Goal: Task Accomplishment & Management: Use online tool/utility

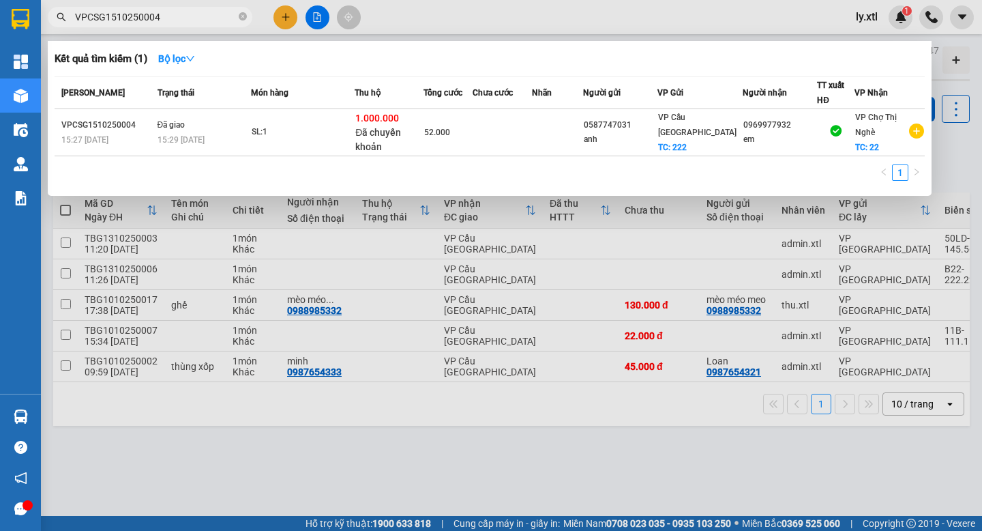
click at [869, 18] on div at bounding box center [491, 265] width 982 height 531
click at [869, 18] on span "ly.xtl" at bounding box center [867, 16] width 44 height 17
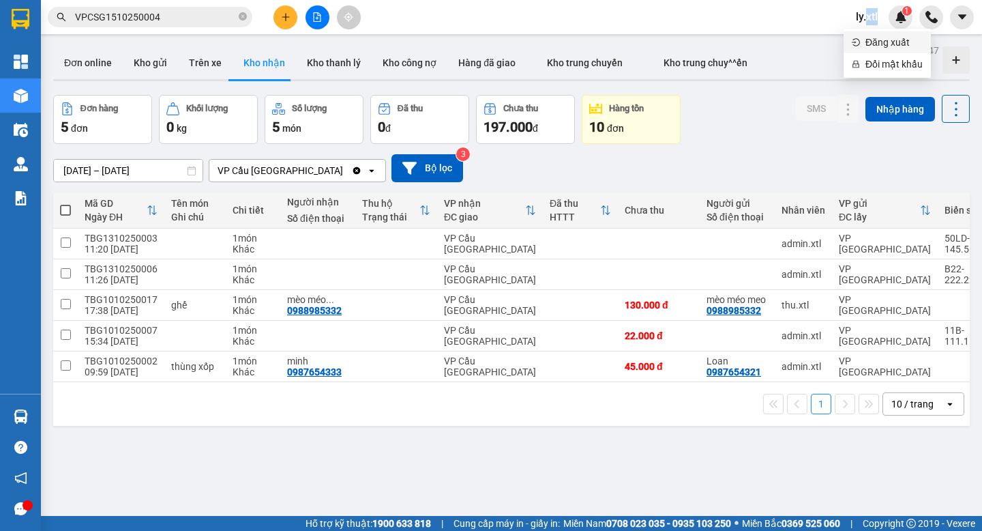
click at [869, 40] on span "Đăng xuất" at bounding box center [894, 42] width 57 height 15
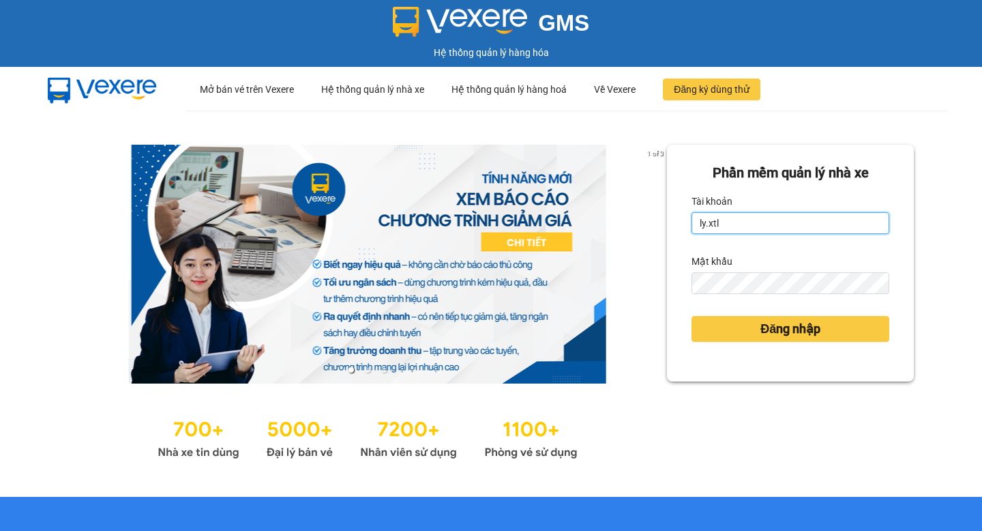
click at [761, 218] on input "ly.xtl" at bounding box center [791, 223] width 198 height 22
type input "lytran.vxr"
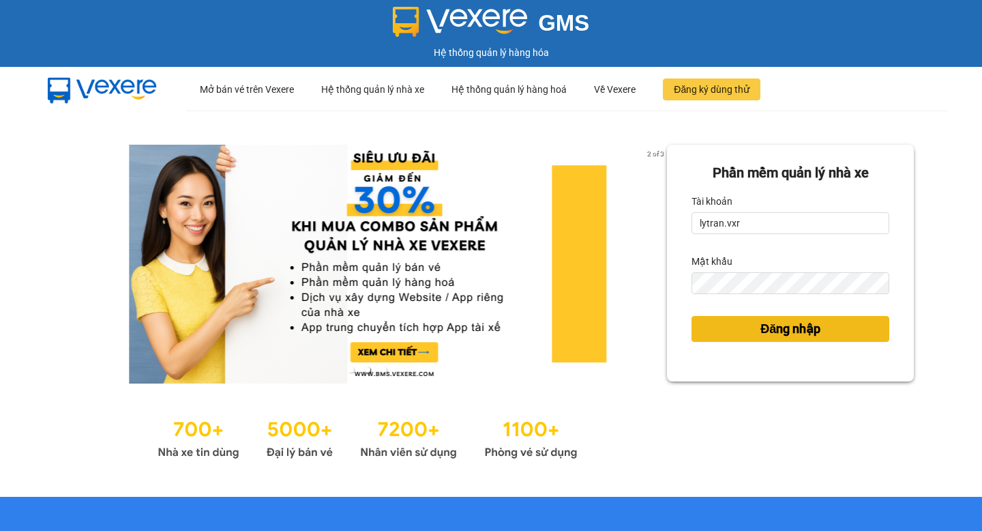
click at [799, 336] on span "Đăng nhập" at bounding box center [791, 328] width 60 height 19
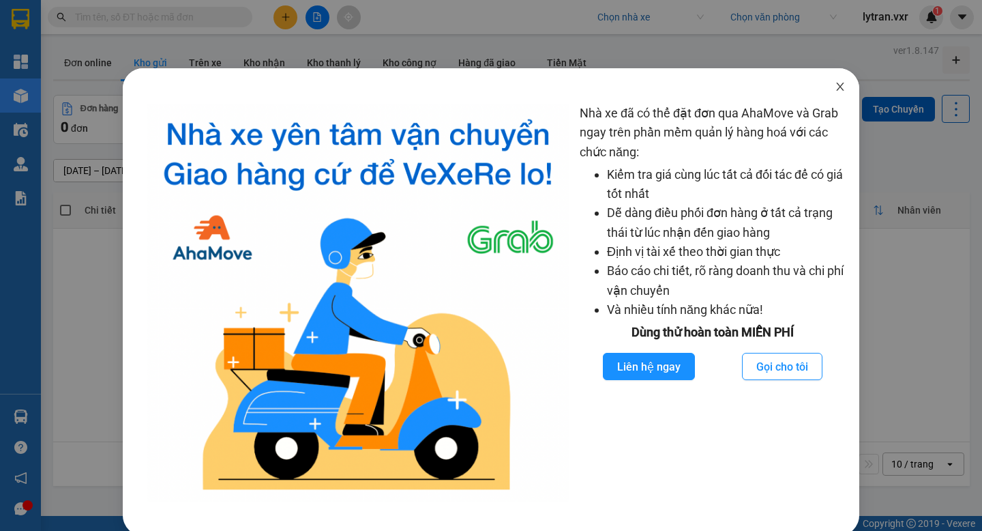
click at [843, 93] on span "Close" at bounding box center [840, 87] width 38 height 38
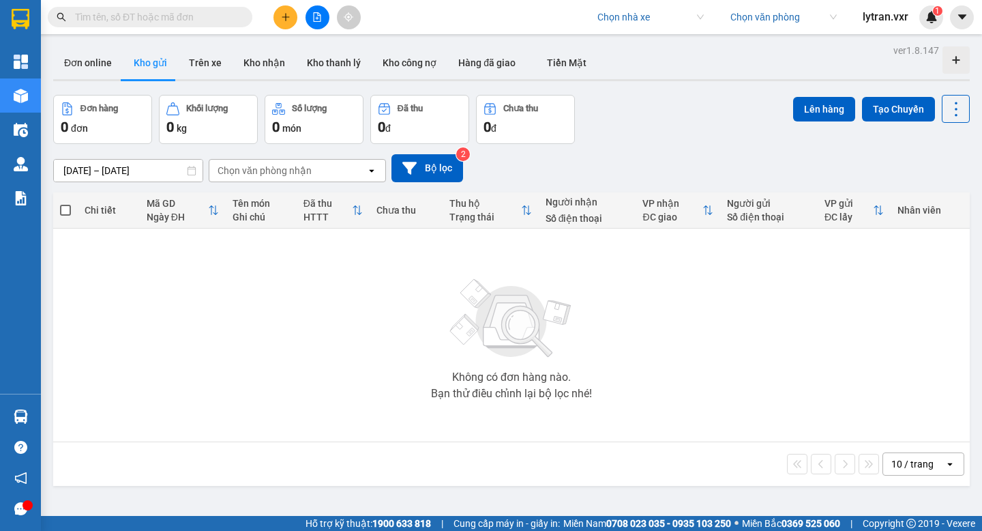
click at [623, 13] on input "search" at bounding box center [646, 17] width 97 height 20
type input "thành liên"
click at [651, 46] on div "Thành Liên Buslines" at bounding box center [649, 44] width 106 height 15
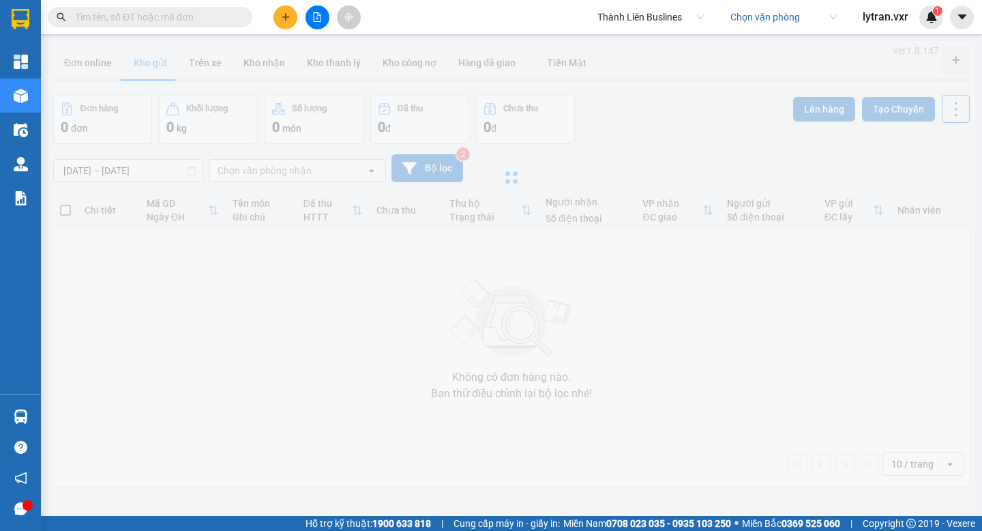
click at [784, 18] on input "search" at bounding box center [779, 17] width 97 height 20
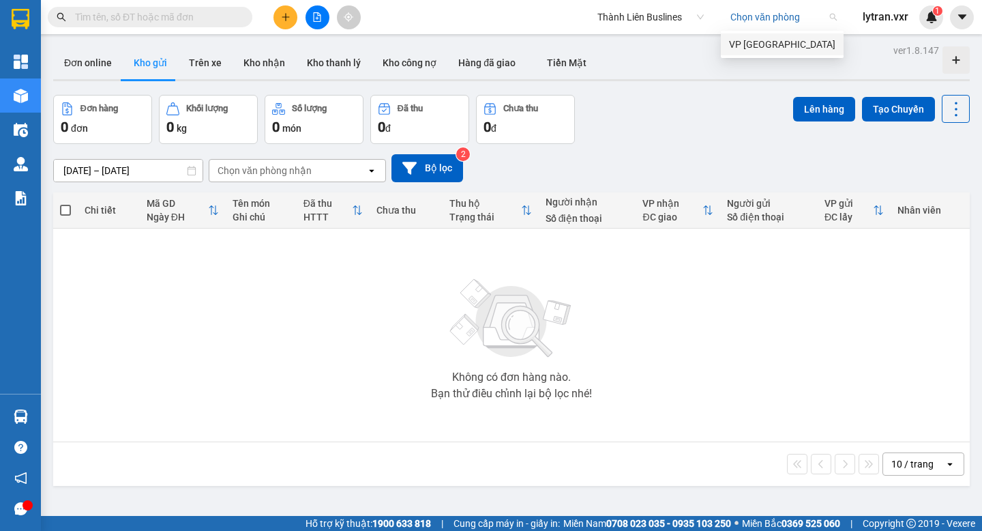
click at [643, 145] on div "[DATE] – [DATE] Press the down arrow key to interact with the calendar and sele…" at bounding box center [511, 168] width 917 height 48
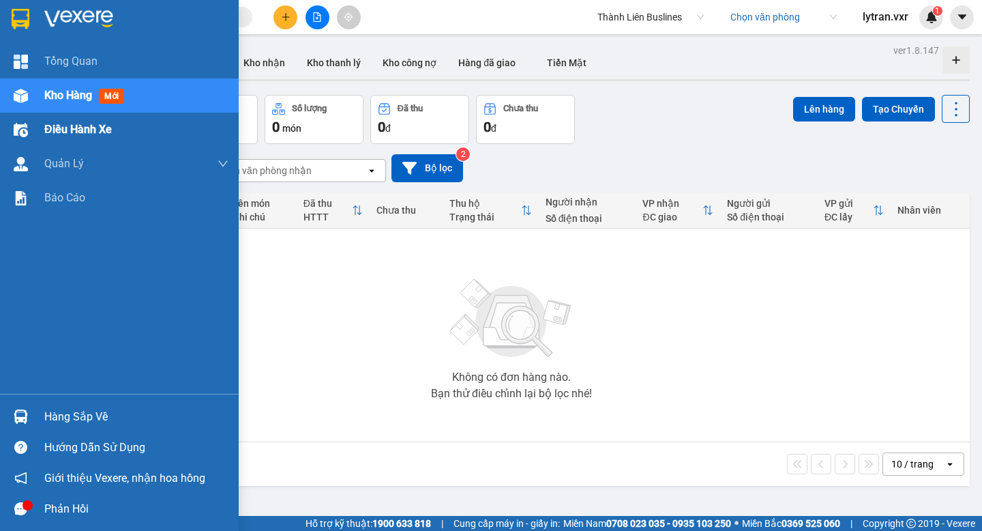
click at [33, 134] on div "Điều hành xe" at bounding box center [119, 130] width 239 height 34
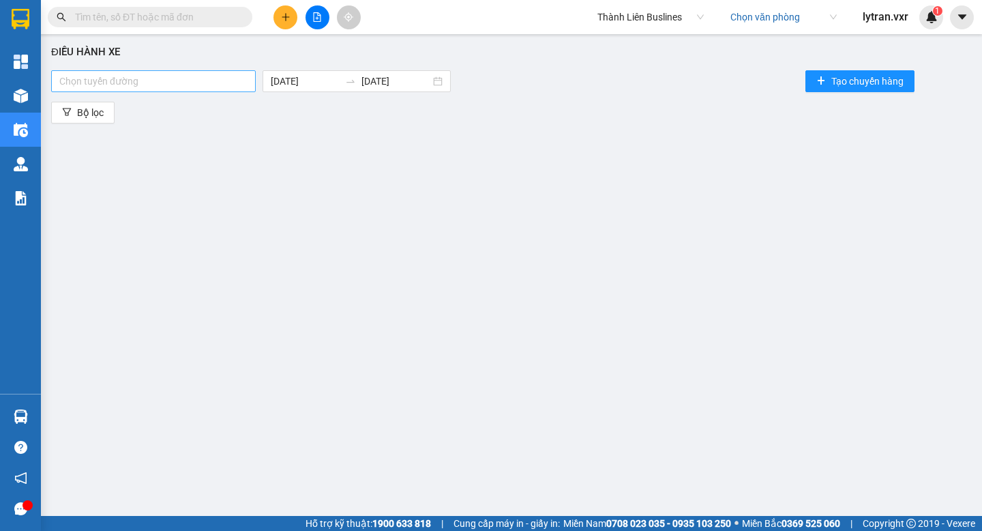
click at [188, 91] on div "Chọn tuyến đường" at bounding box center [153, 81] width 205 height 22
click at [147, 107] on div "[GEOGRAPHIC_DATA] - [GEOGRAPHIC_DATA]" at bounding box center [154, 108] width 191 height 15
